Goal: Task Accomplishment & Management: Manage account settings

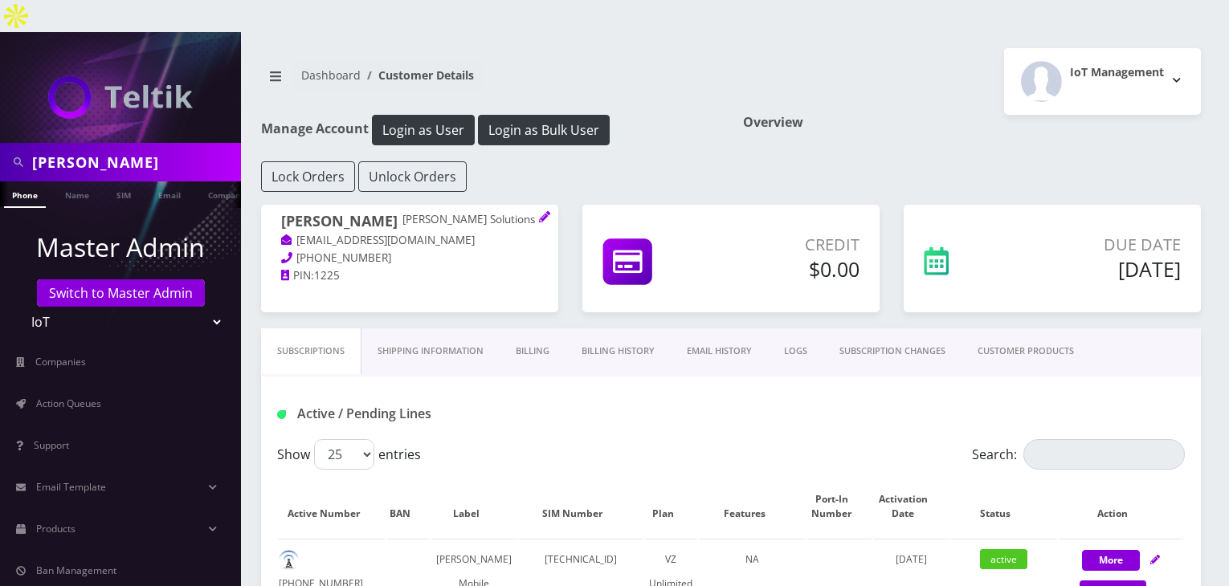
scroll to position [267, 0]
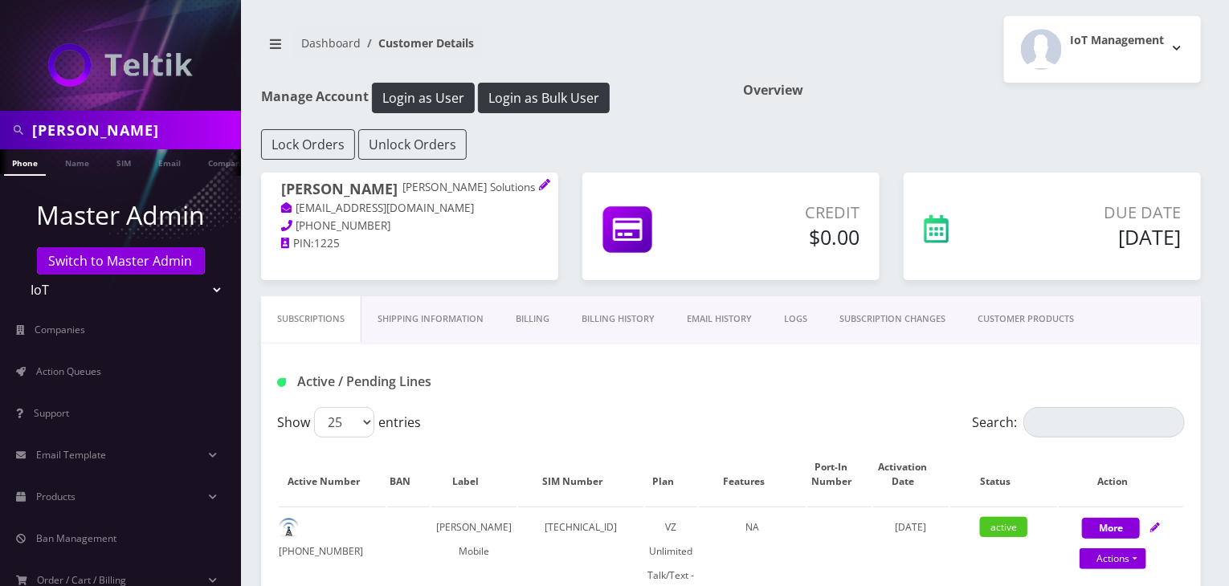
click at [622, 324] on link "Billing History" at bounding box center [617, 319] width 105 height 46
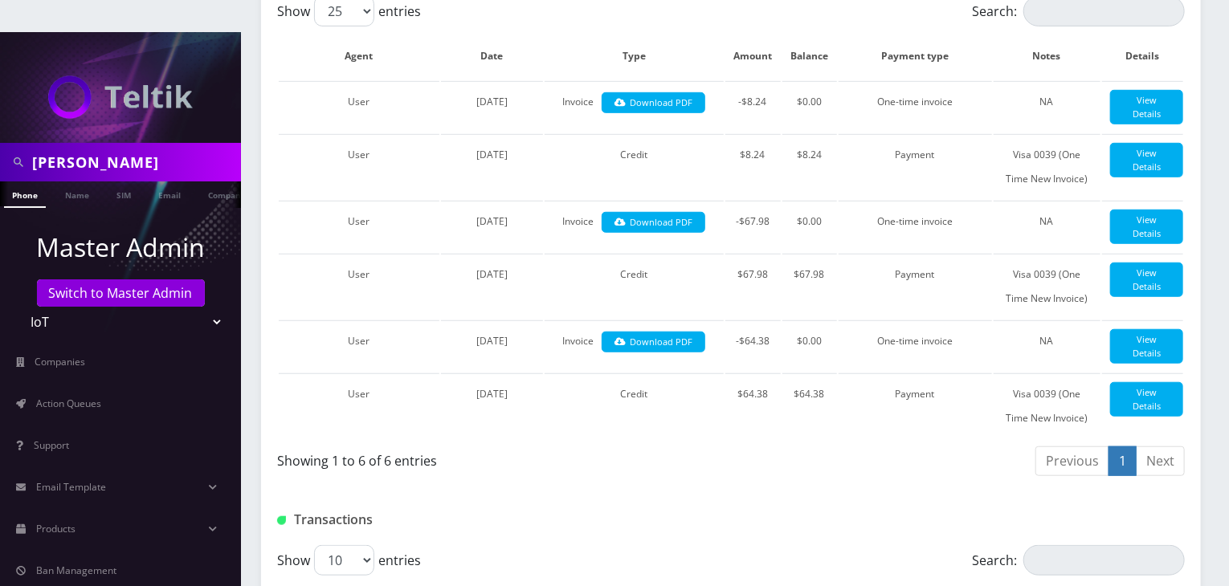
scroll to position [353, 0]
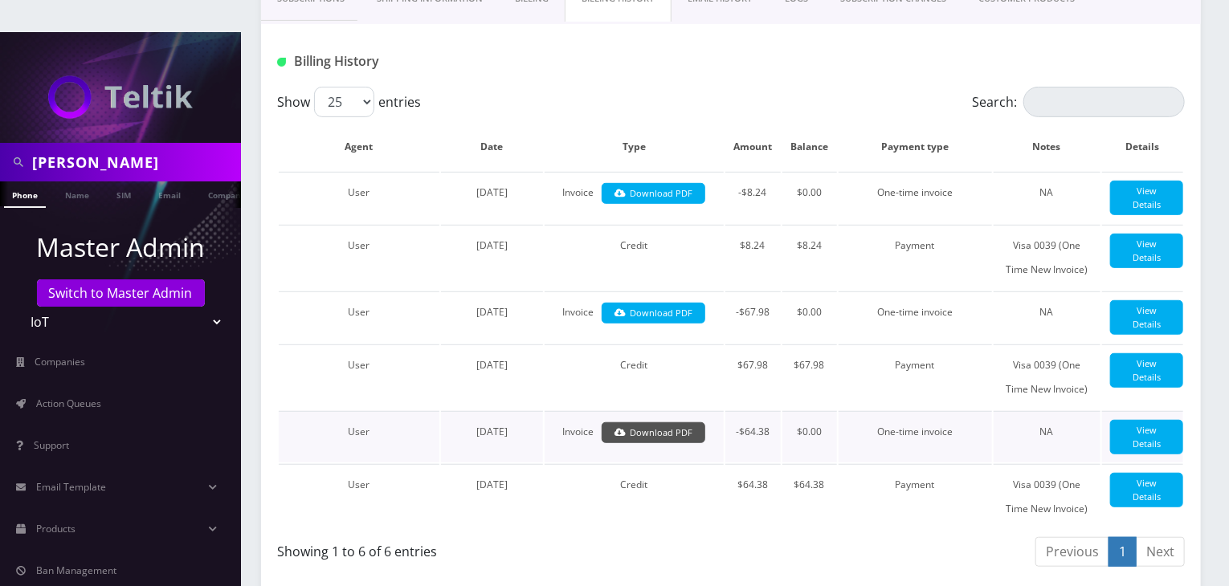
click at [675, 431] on link "Download PDF" at bounding box center [654, 433] width 104 height 22
click at [667, 303] on link "Download PDF" at bounding box center [654, 314] width 104 height 22
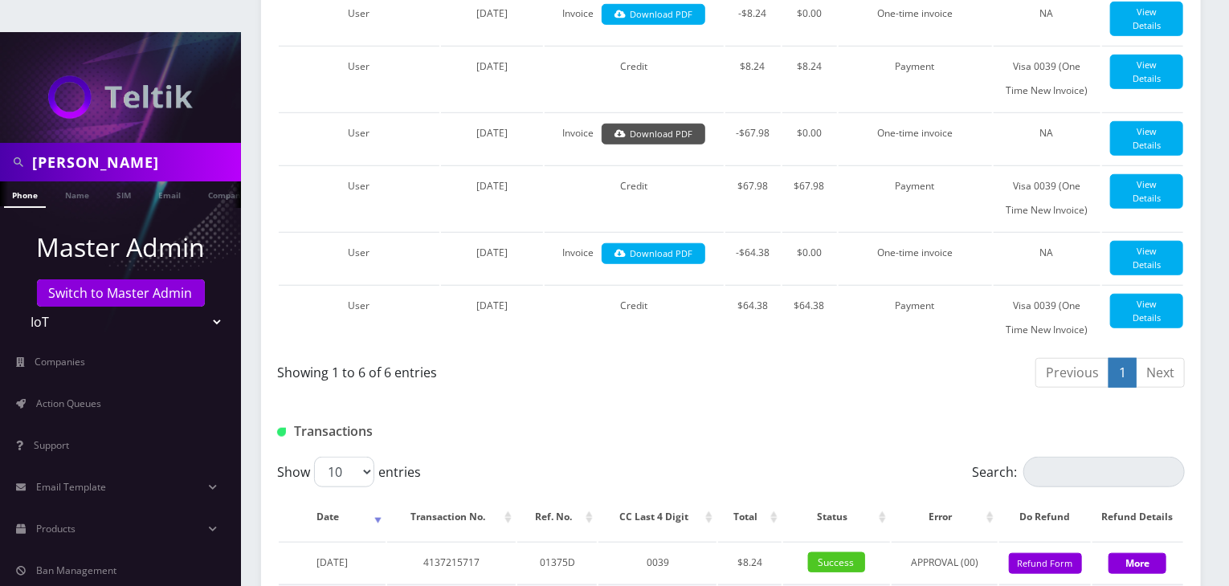
scroll to position [754, 0]
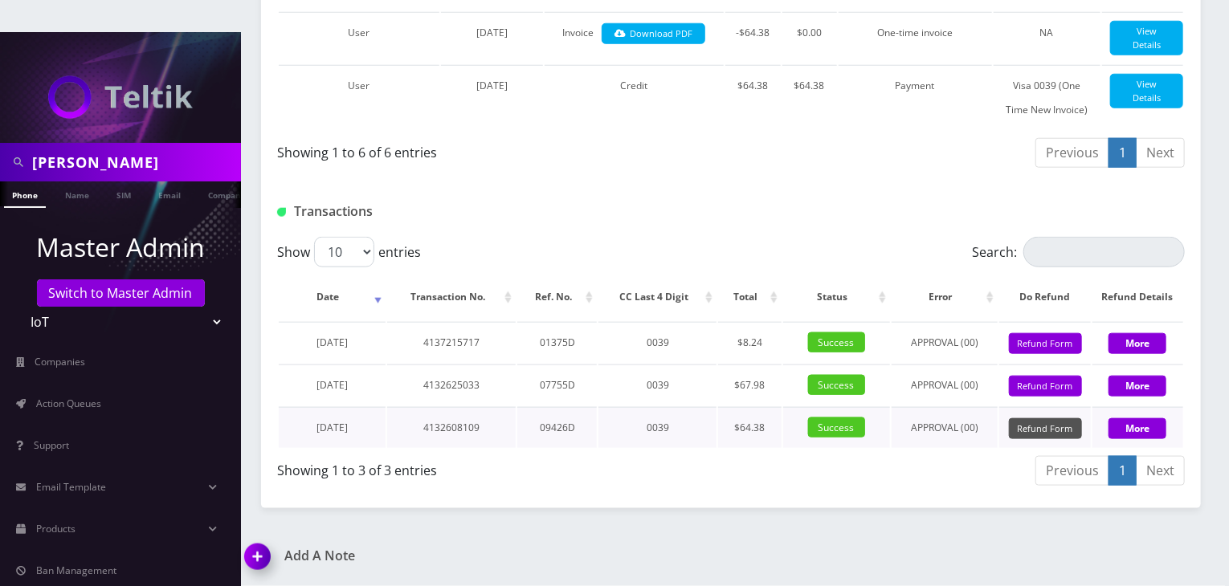
click at [1038, 425] on button "Refund Form" at bounding box center [1045, 429] width 73 height 22
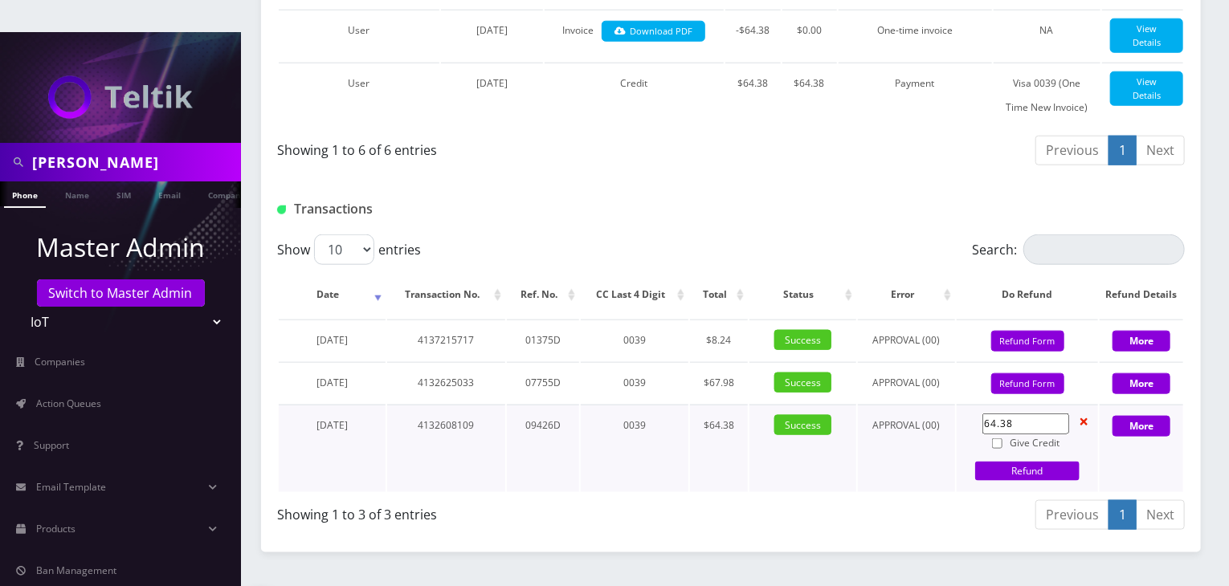
click at [1022, 425] on input "64.38" at bounding box center [1025, 424] width 87 height 21
type input "6"
type input "27.5"
click at [998, 445] on input "Give Credit" at bounding box center [997, 444] width 10 height 10
checkbox input "true"
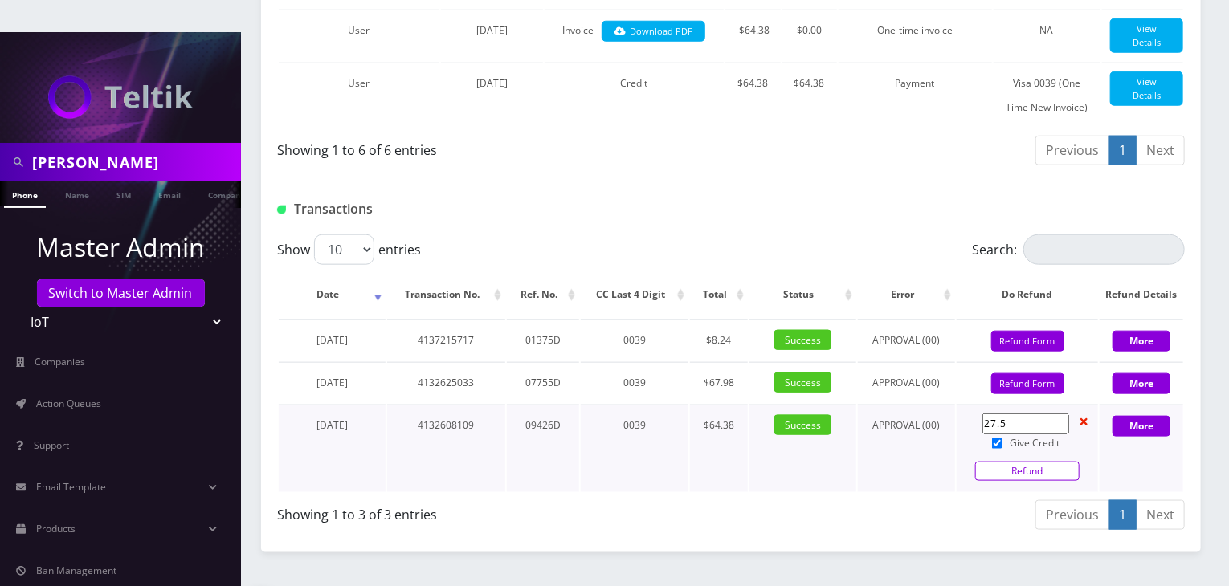
click at [1009, 471] on link "Refund" at bounding box center [1027, 471] width 104 height 19
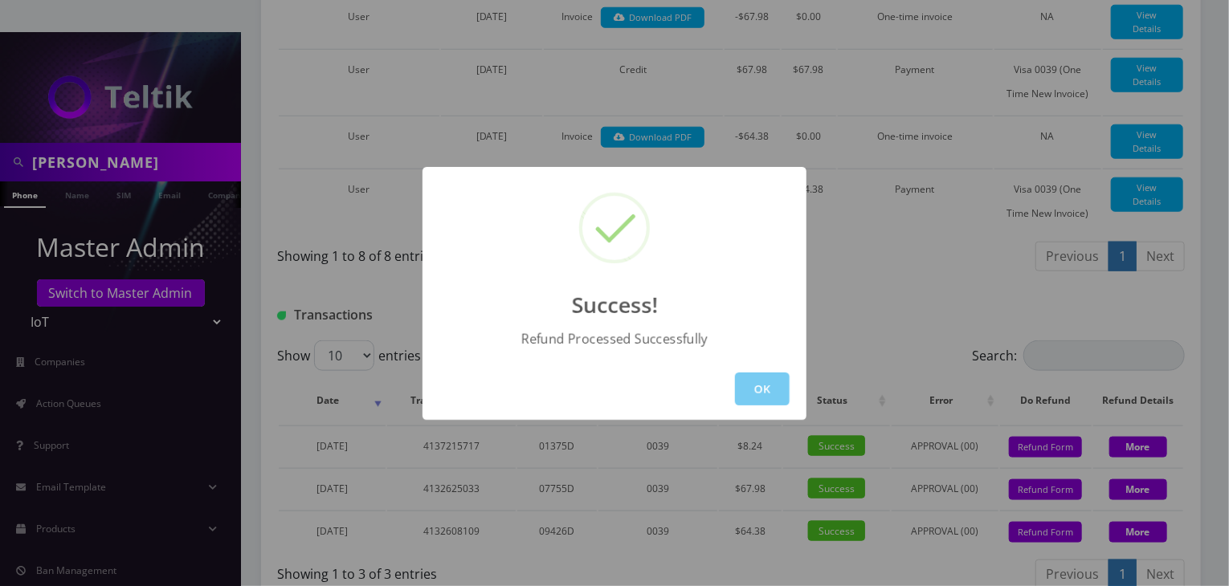
click at [771, 383] on button "OK" at bounding box center [762, 389] width 55 height 33
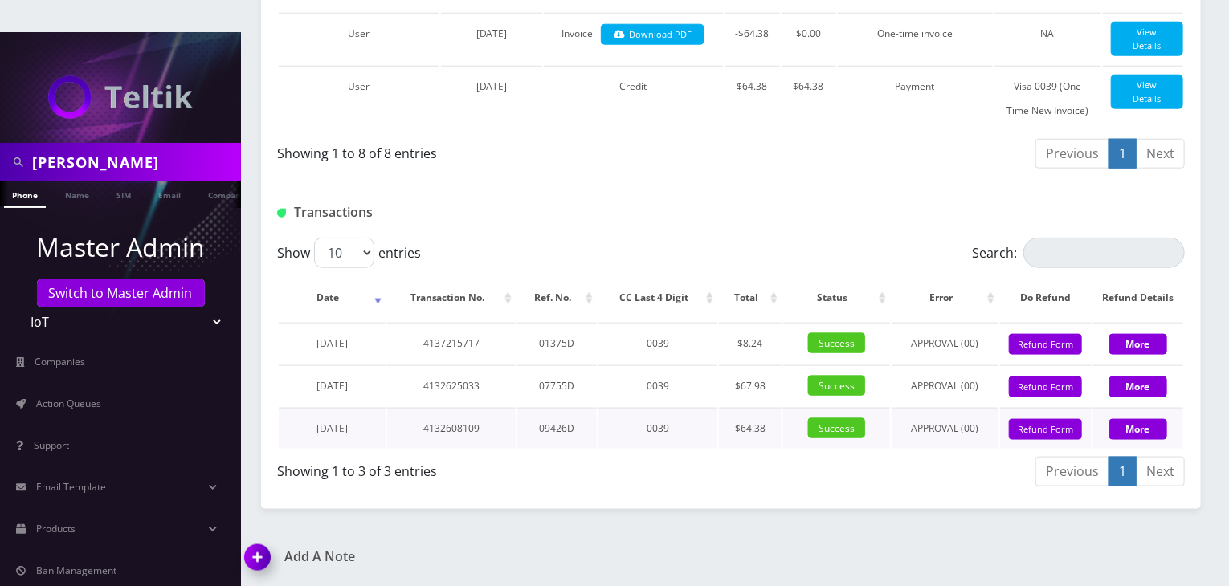
scroll to position [887, 0]
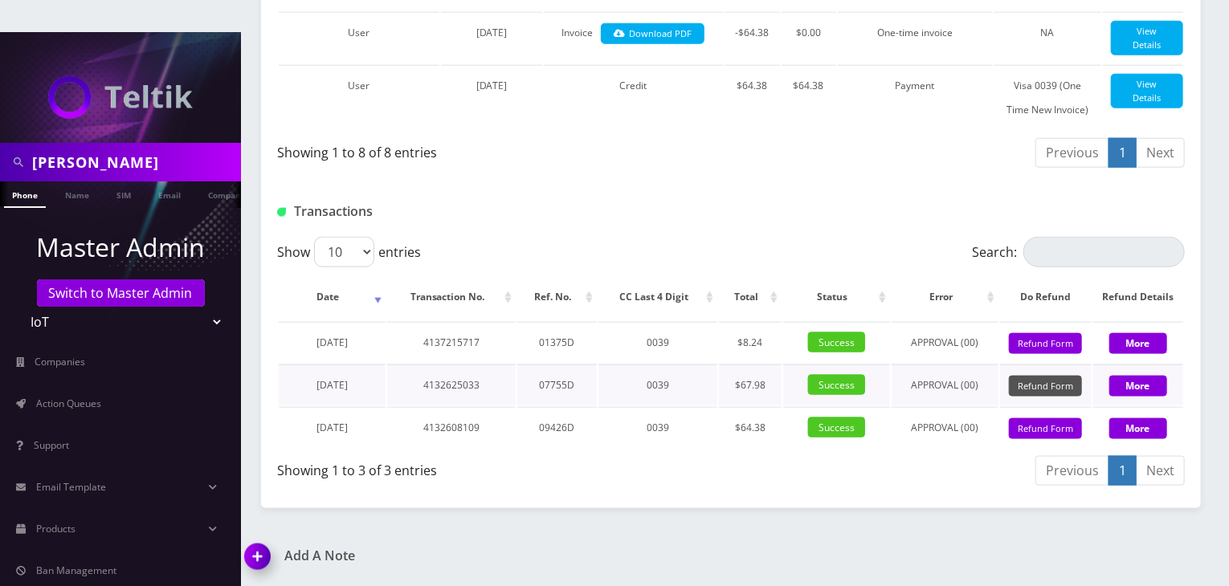
click at [1027, 389] on button "Refund Form" at bounding box center [1045, 387] width 73 height 22
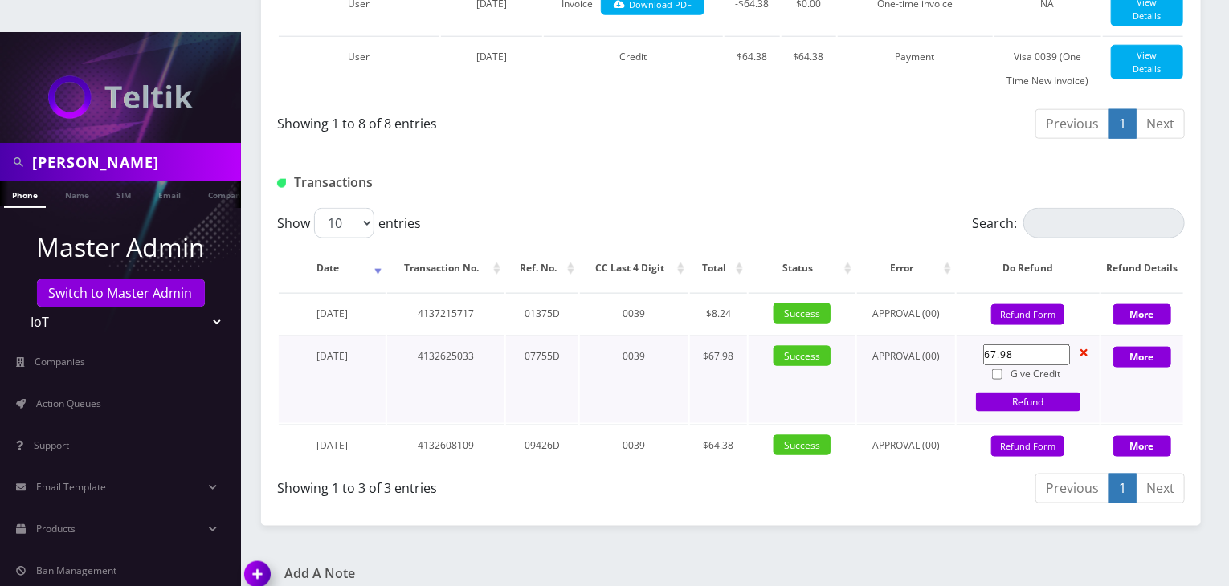
click at [1016, 365] on input "67.98" at bounding box center [1026, 355] width 87 height 21
type input "6"
type input "27.5"
click at [999, 380] on input "Give Credit" at bounding box center [997, 374] width 10 height 10
checkbox input "true"
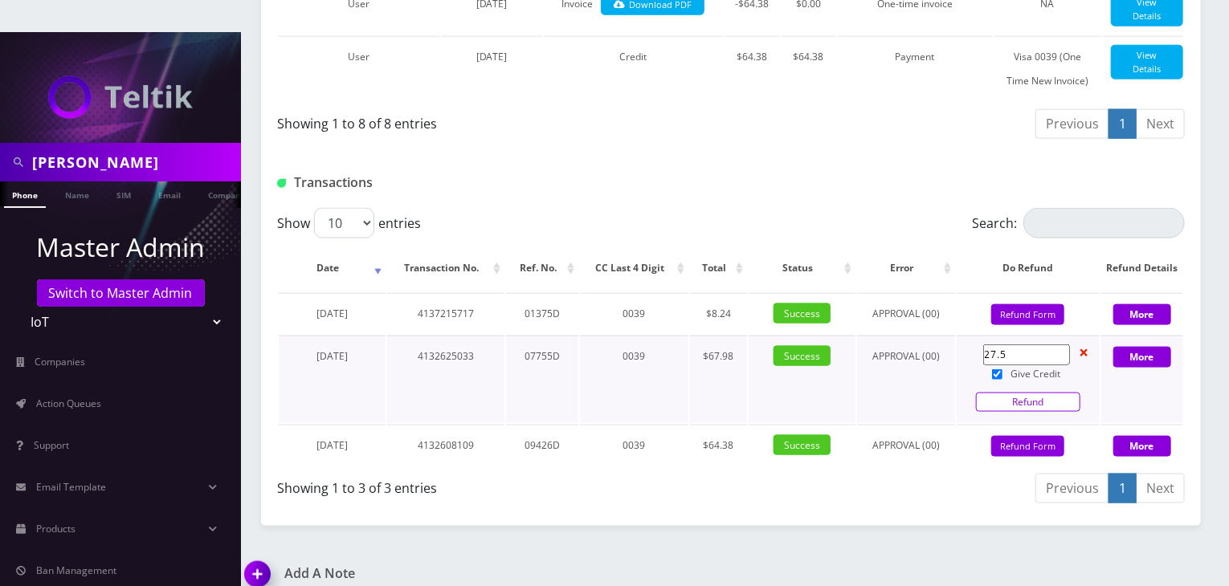
click at [1000, 412] on link "Refund" at bounding box center [1028, 402] width 104 height 19
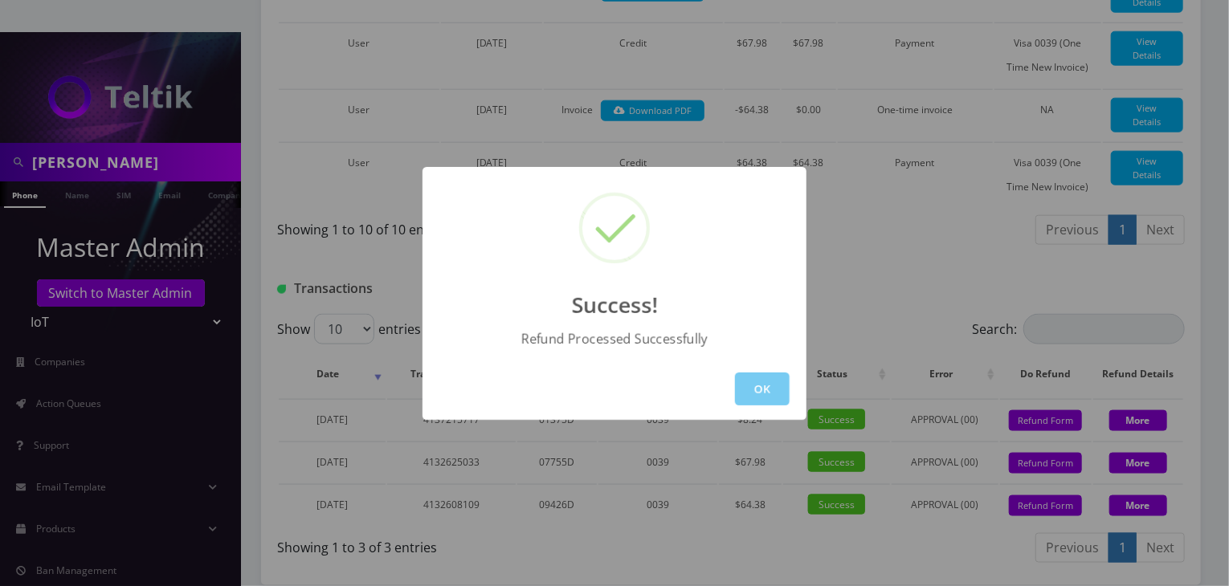
click at [769, 373] on button "OK" at bounding box center [762, 389] width 55 height 33
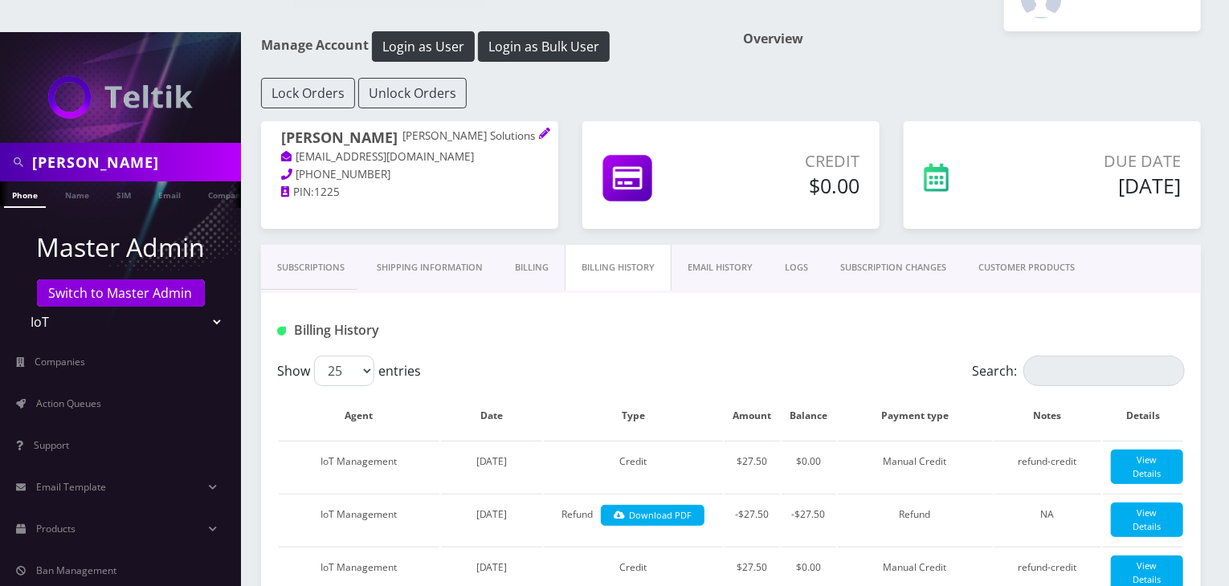
scroll to position [0, 0]
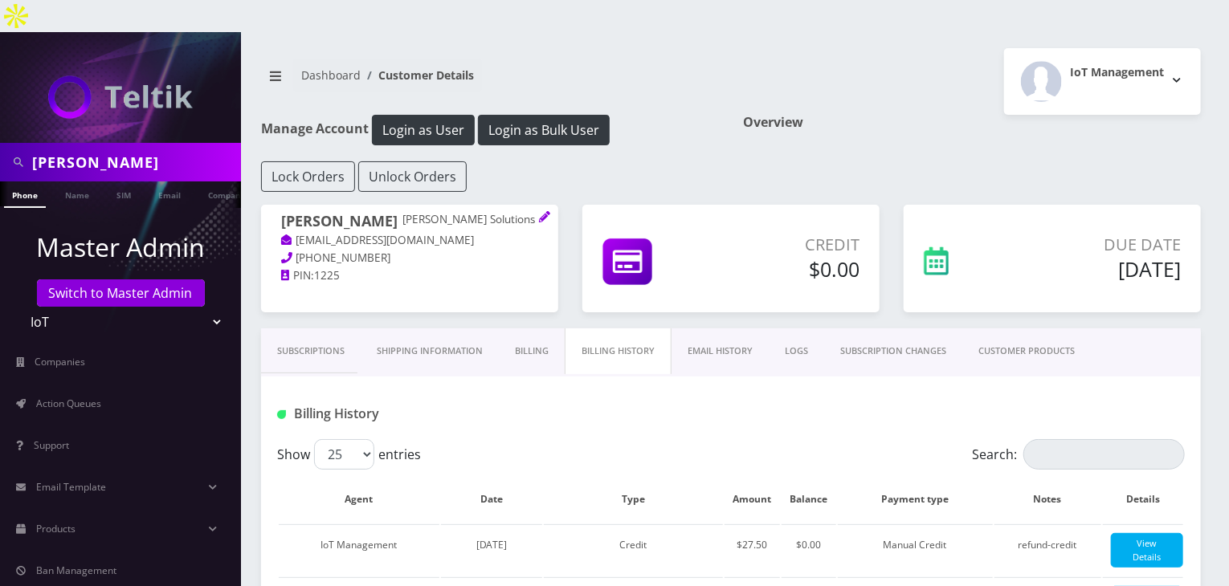
click at [320, 329] on link "Subscriptions" at bounding box center [311, 352] width 100 height 46
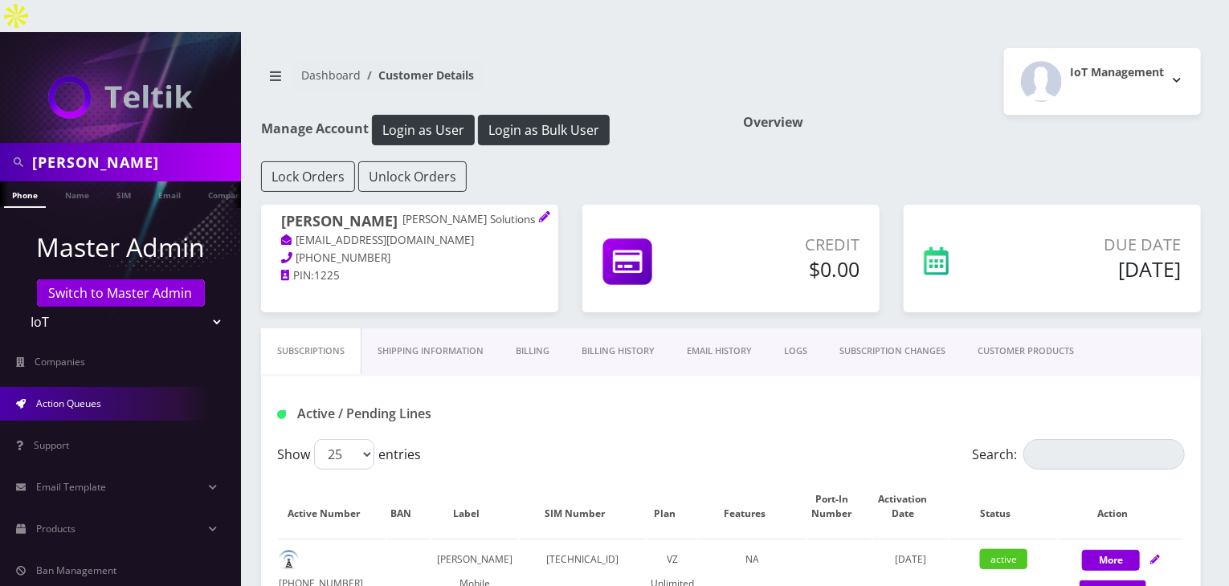
click at [86, 397] on span "Action Queues" at bounding box center [68, 404] width 65 height 14
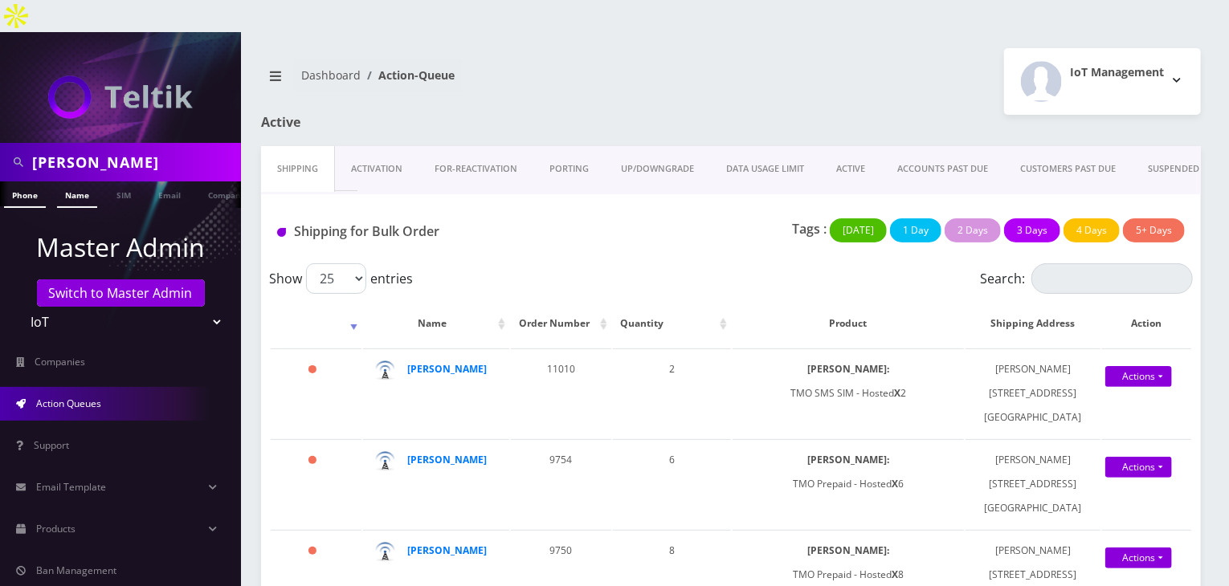
click at [80, 182] on link "Name" at bounding box center [77, 195] width 40 height 27
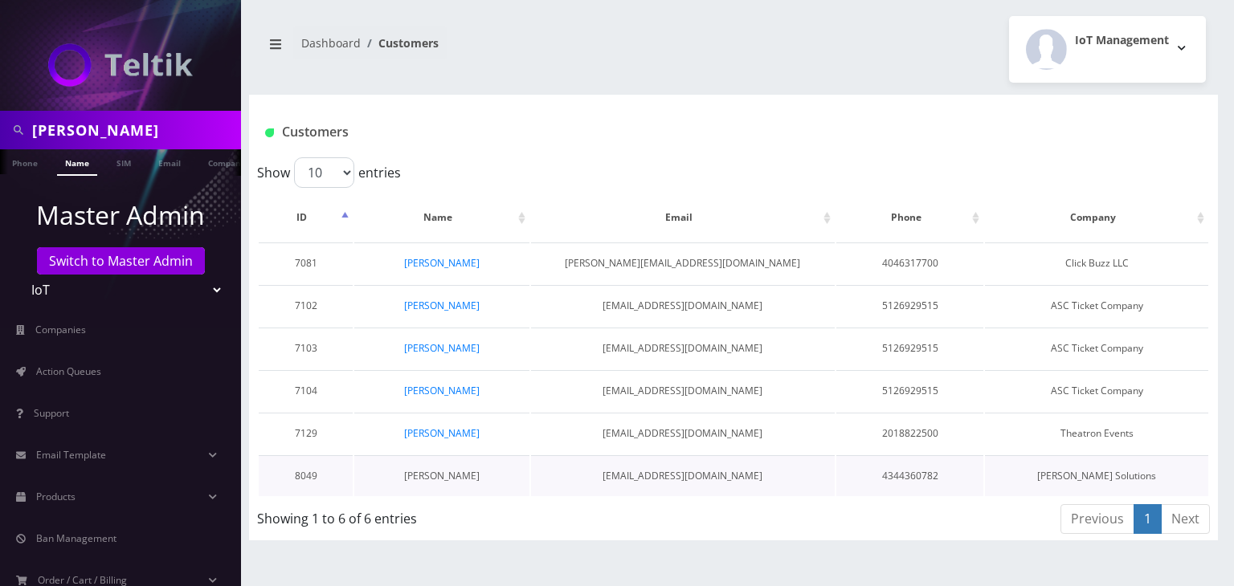
click at [454, 473] on link "[PERSON_NAME]" at bounding box center [441, 476] width 75 height 14
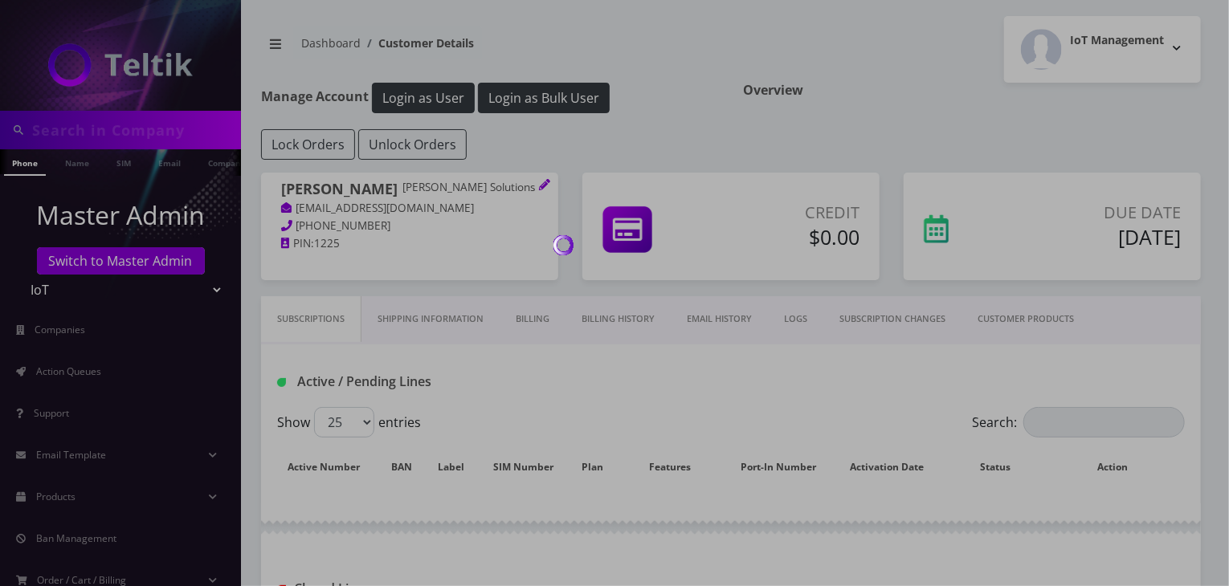
type input "[PERSON_NAME]"
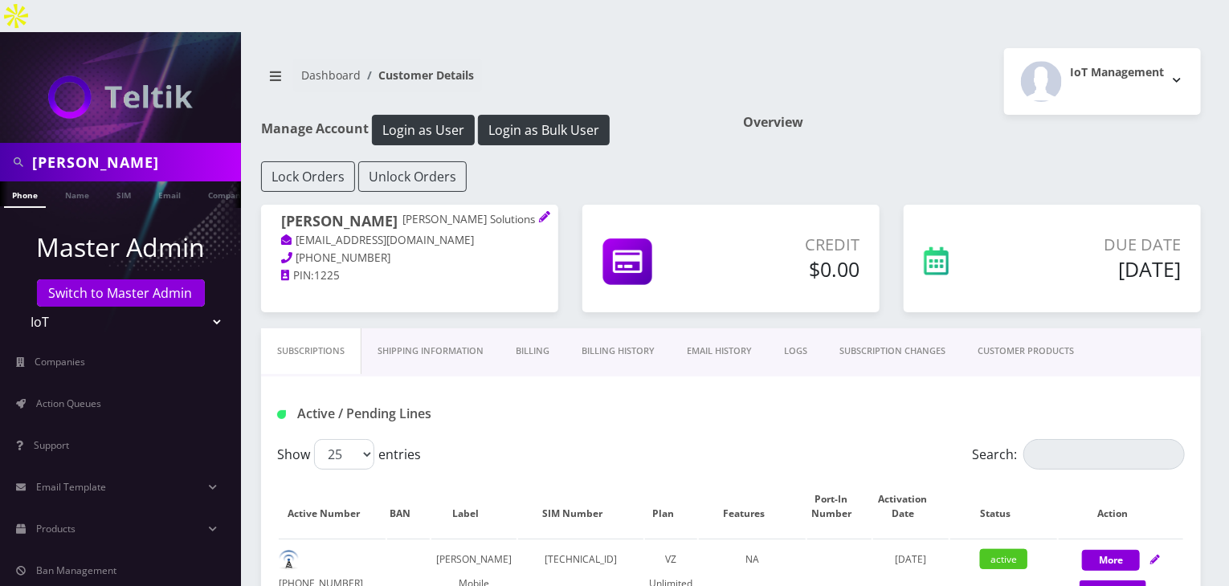
click at [620, 329] on link "Billing History" at bounding box center [617, 352] width 105 height 46
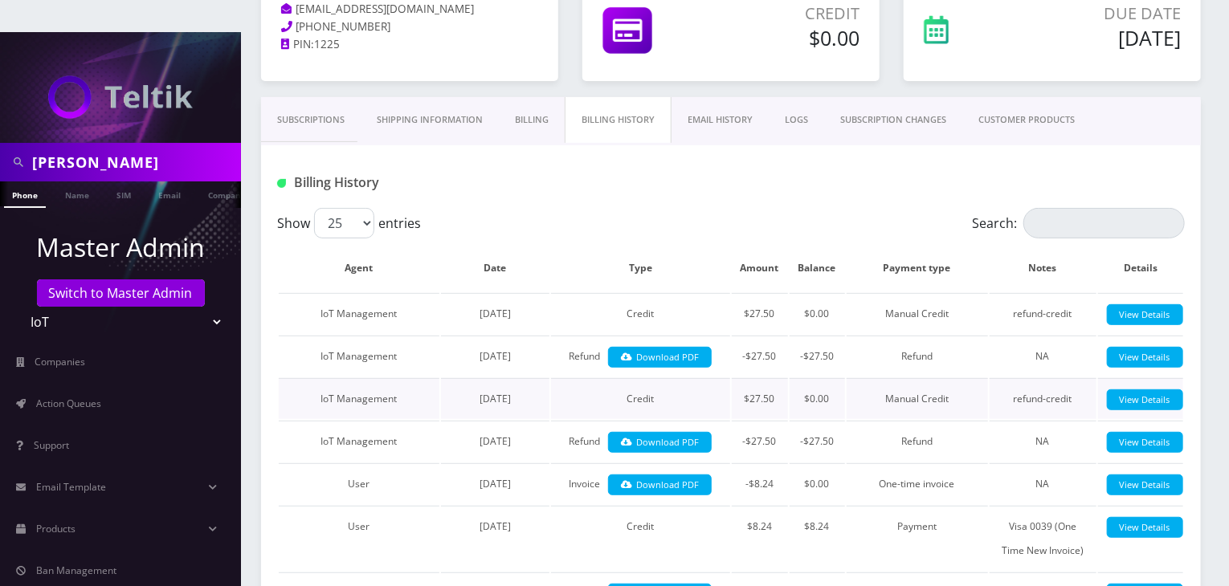
scroll to position [267, 0]
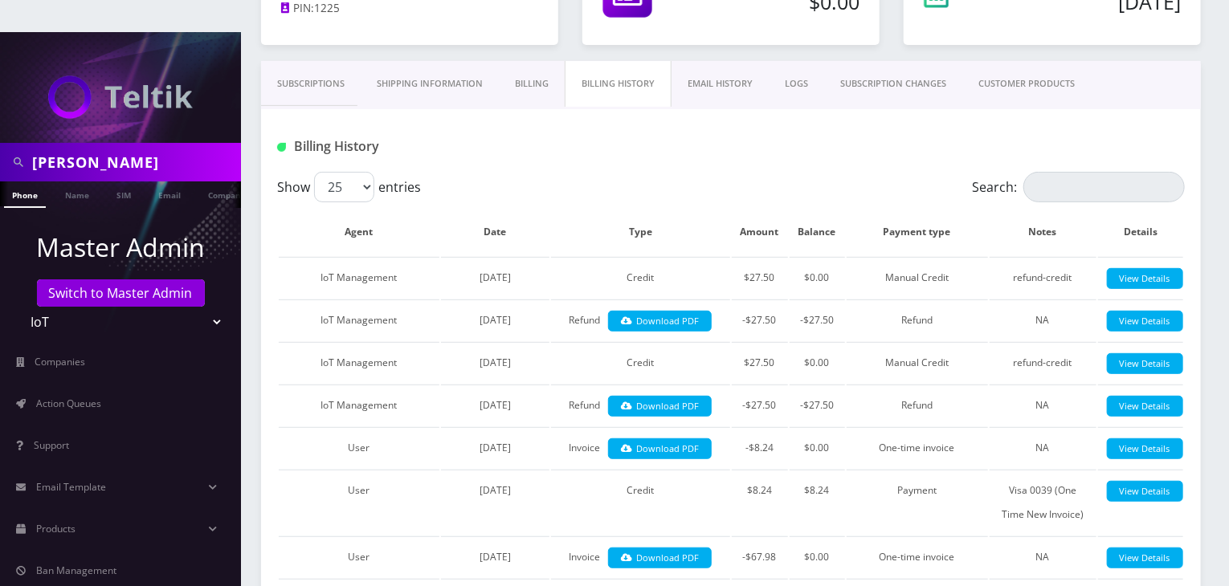
click at [313, 61] on link "Subscriptions" at bounding box center [311, 84] width 100 height 46
